Goal: Communication & Community: Answer question/provide support

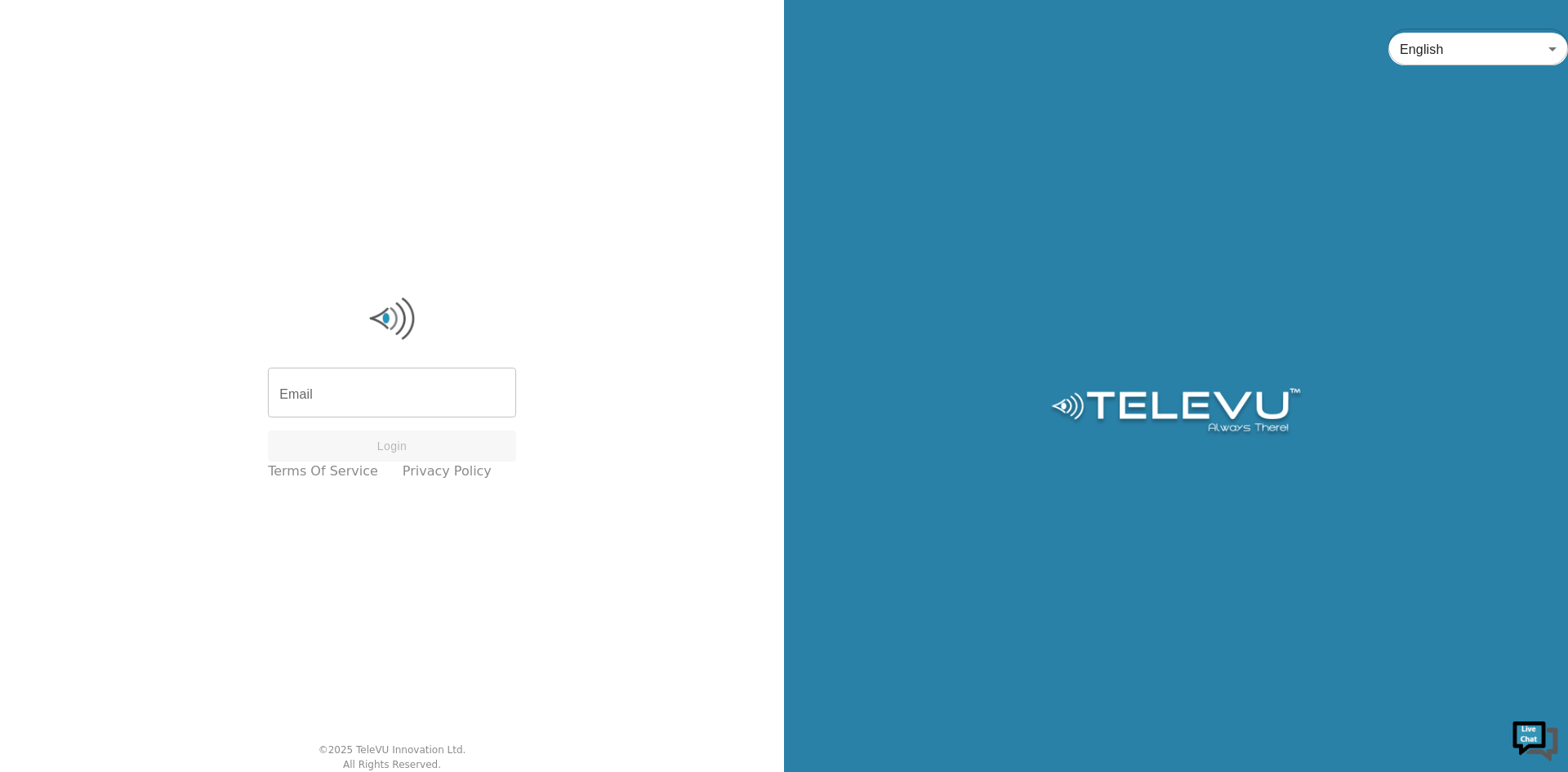
drag, startPoint x: 0, startPoint y: 0, endPoint x: 447, endPoint y: 403, distance: 601.8
click at [447, 403] on input "Email" at bounding box center [392, 394] width 249 height 46
type input "[PERSON_NAME][EMAIL_ADDRESS][DOMAIN_NAME]"
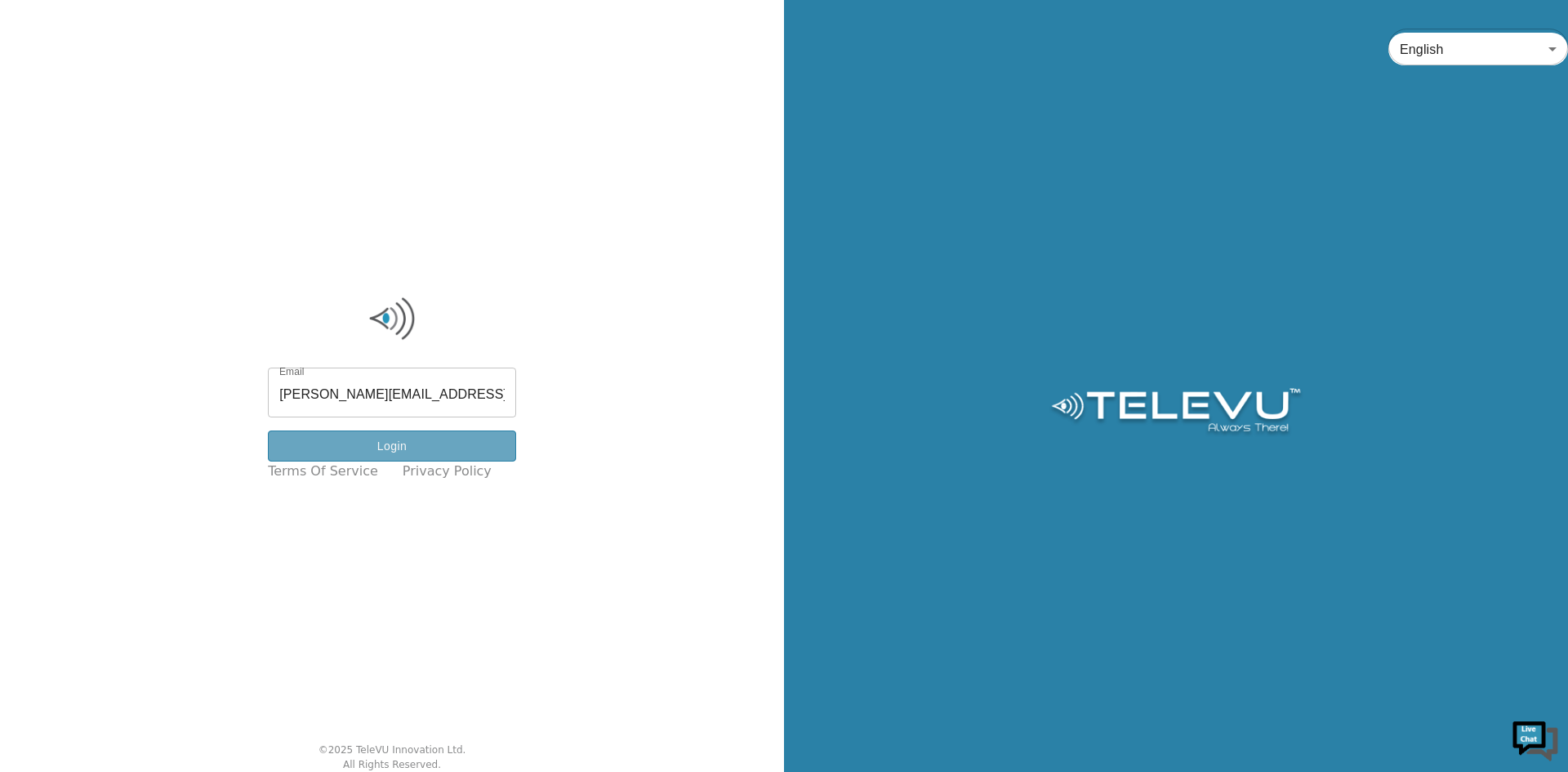
click at [442, 450] on button "Login" at bounding box center [392, 447] width 249 height 32
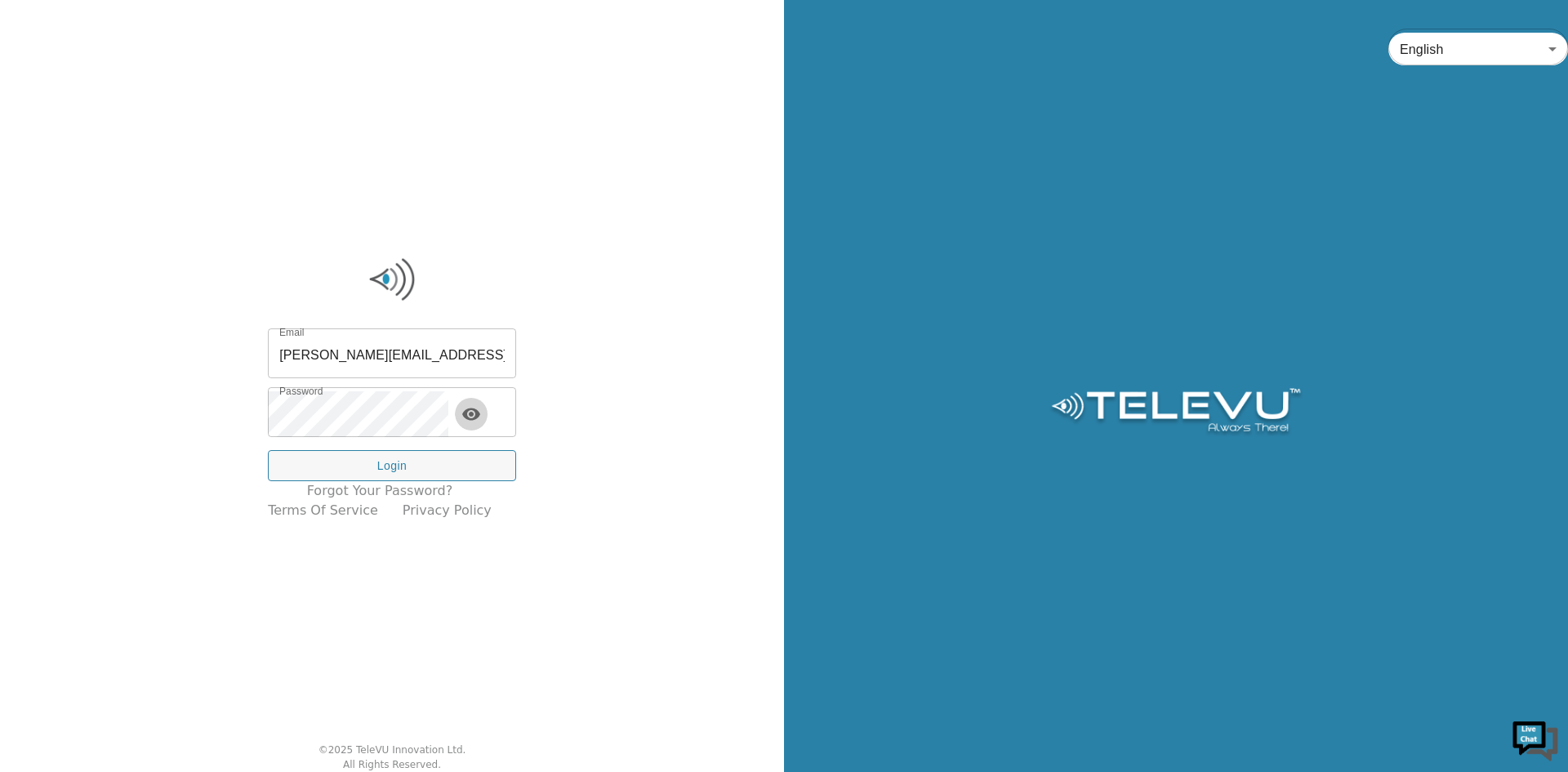
click at [480, 419] on icon "toggle password visibility" at bounding box center [471, 413] width 18 height 12
click at [469, 471] on button "Login" at bounding box center [392, 466] width 249 height 32
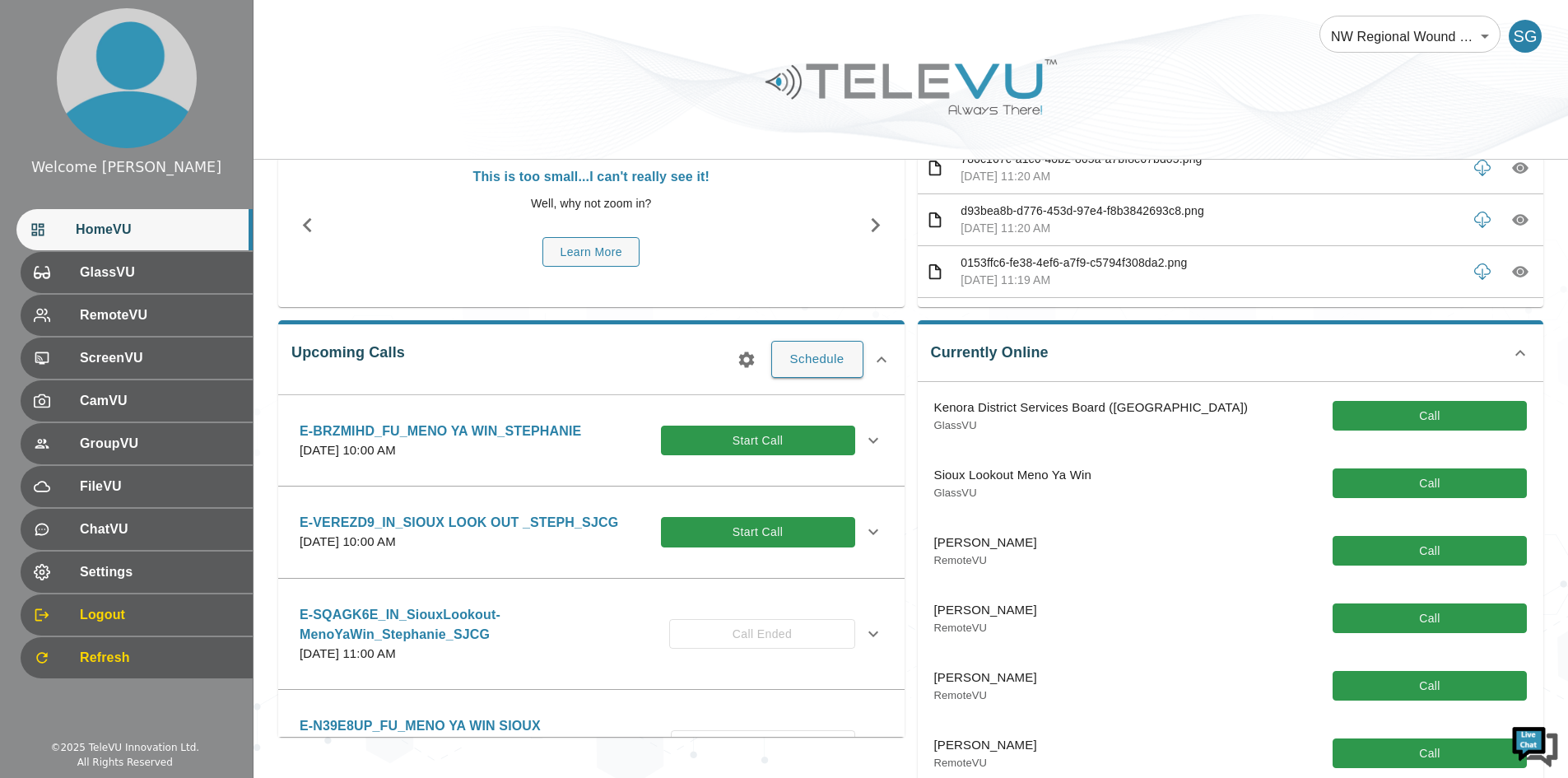
scroll to position [165, 0]
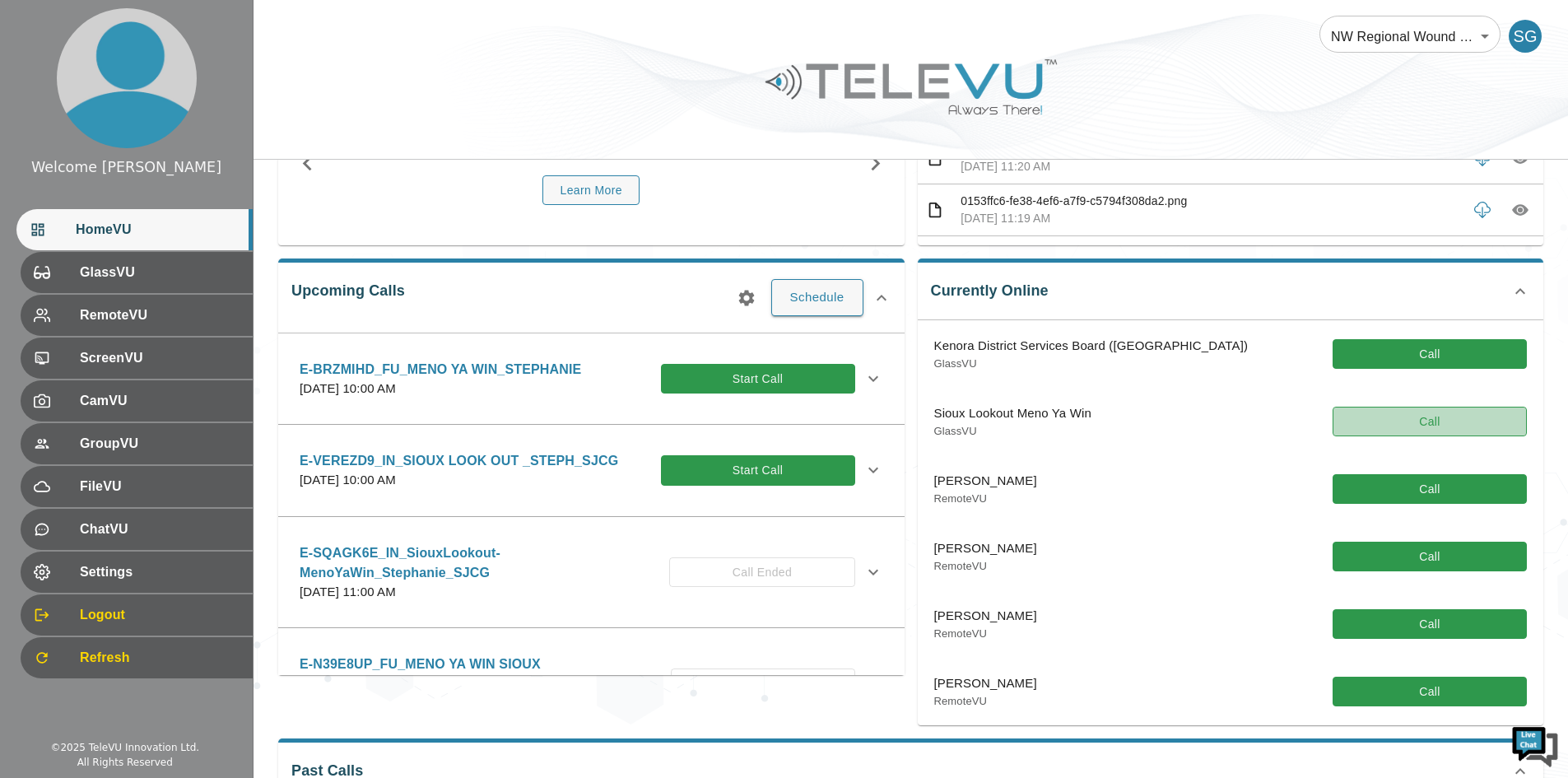
click at [1396, 436] on button "Call" at bounding box center [1430, 422] width 194 height 30
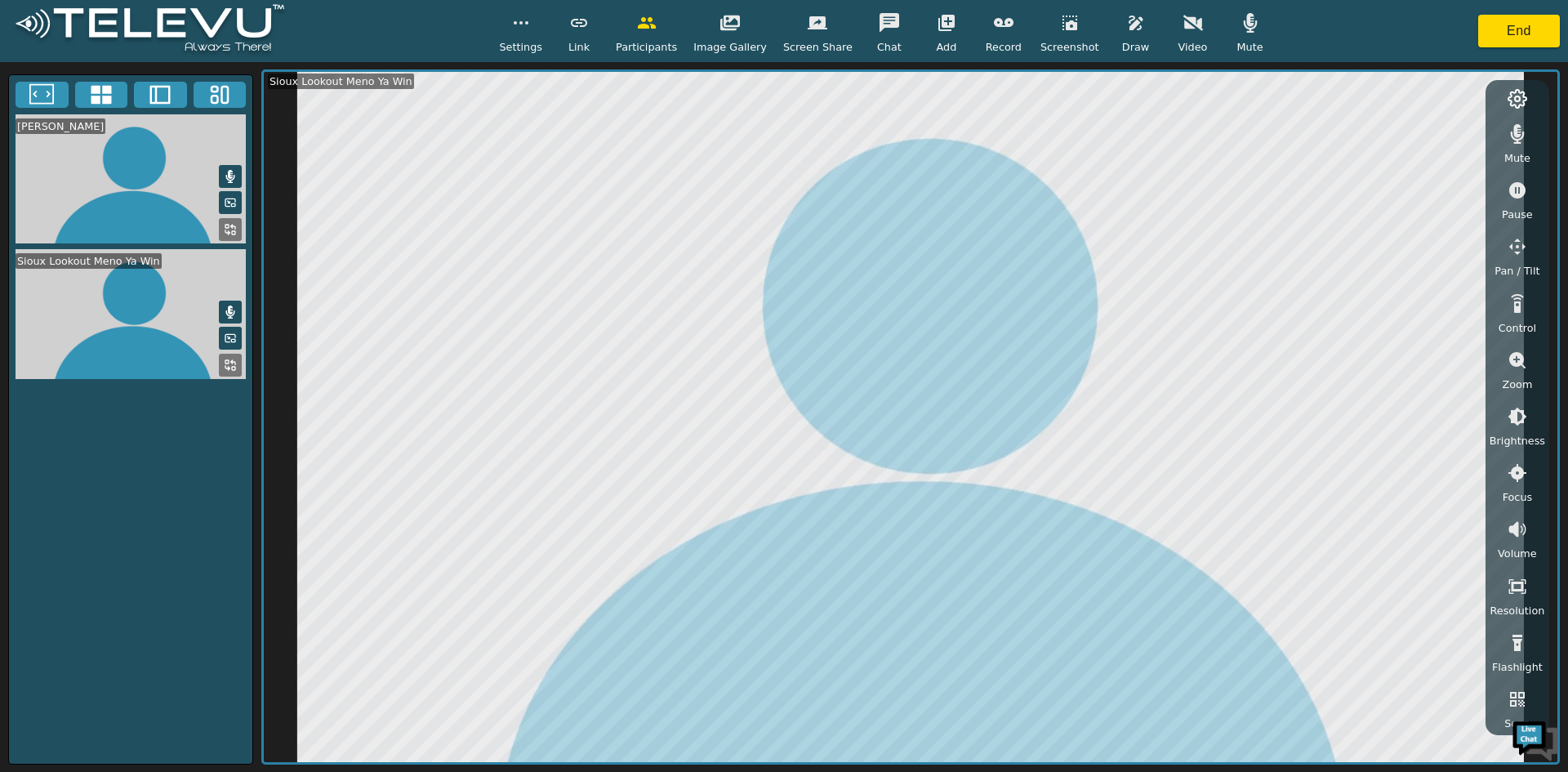
click at [1184, 28] on icon "button" at bounding box center [1193, 23] width 20 height 16
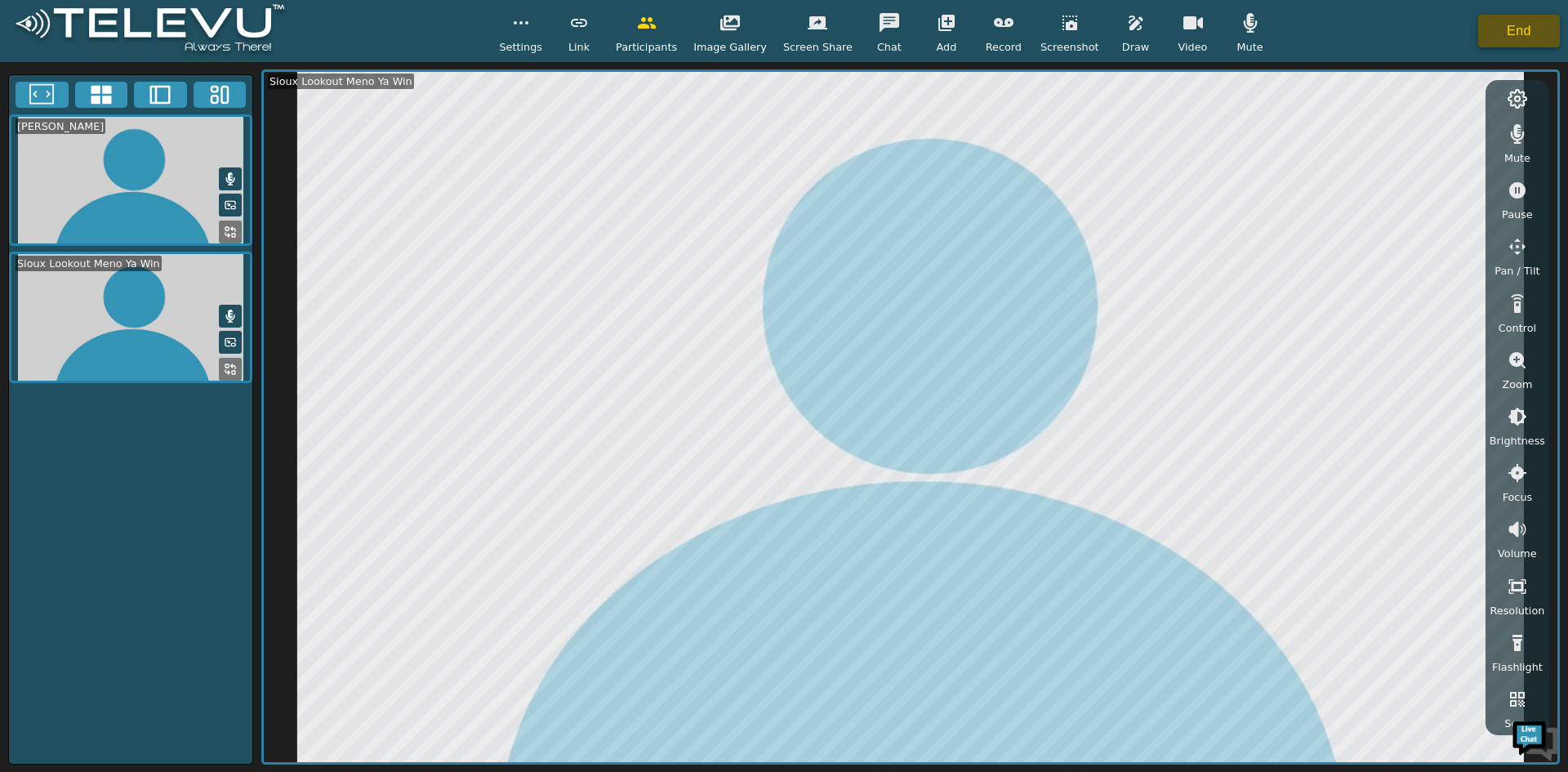
click at [1504, 43] on button "End" at bounding box center [1518, 31] width 81 height 33
